Goal: Transaction & Acquisition: Download file/media

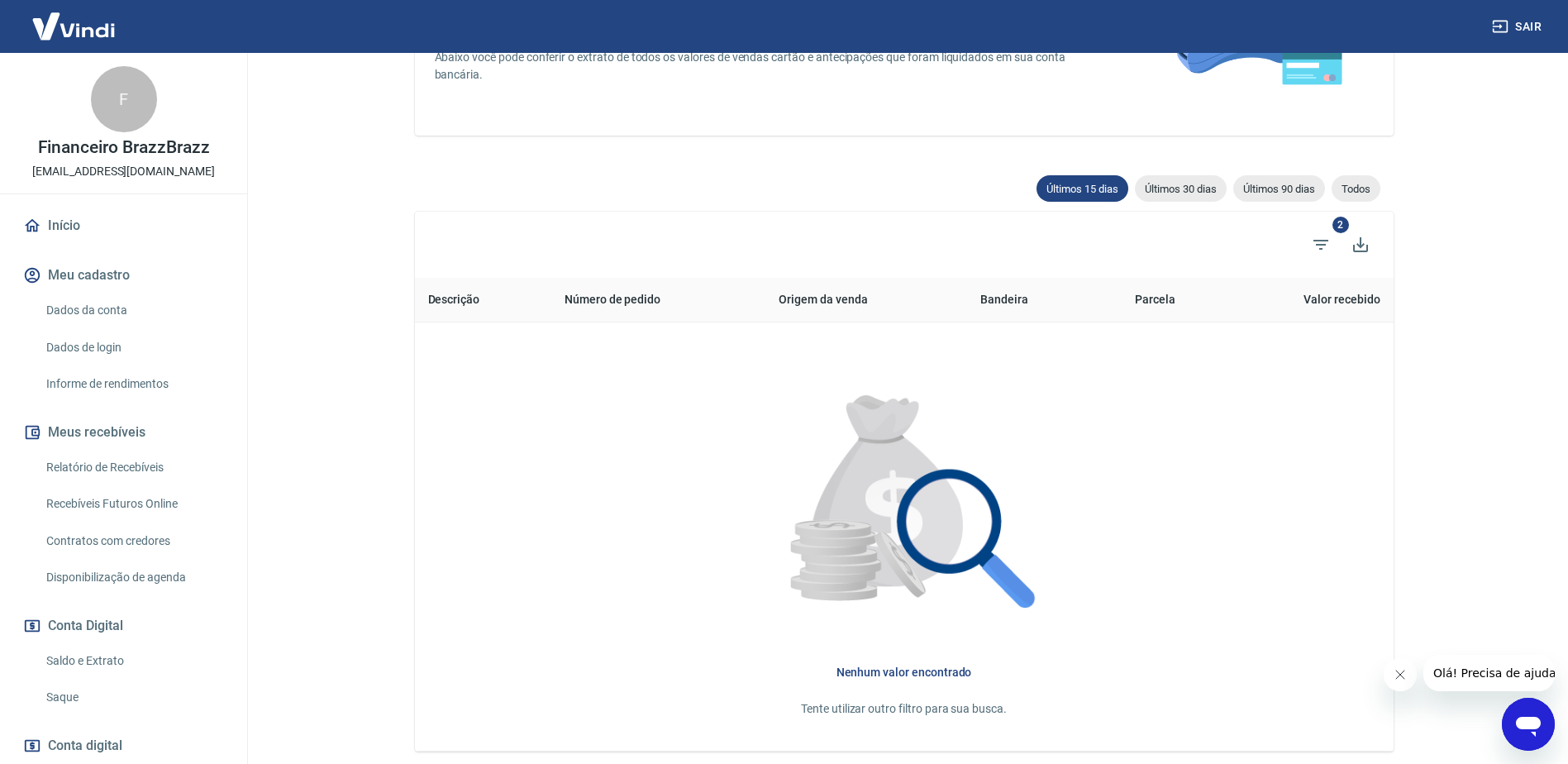
scroll to position [248, 0]
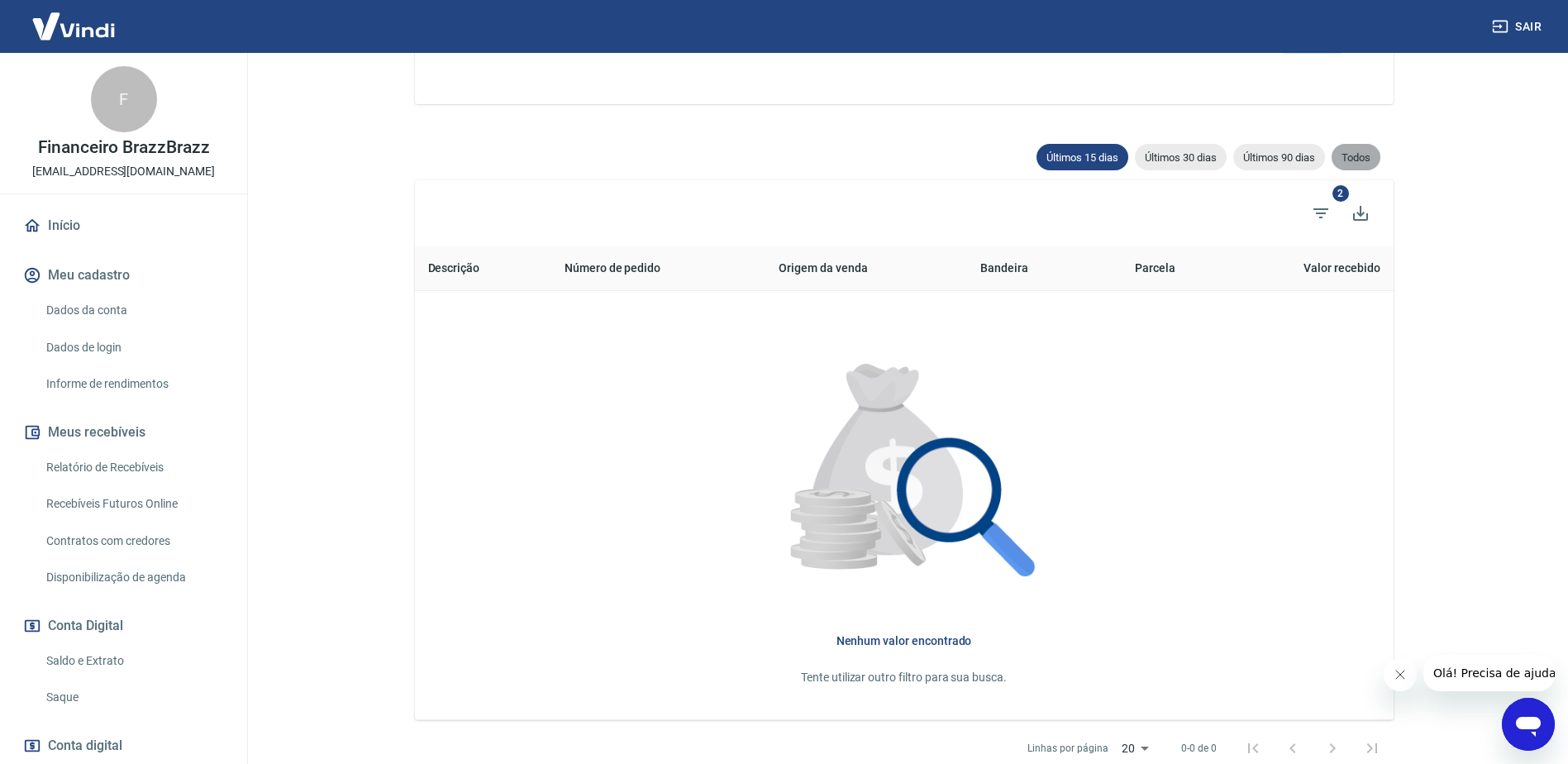
click at [1360, 151] on span "Todos" at bounding box center [1356, 157] width 49 height 13
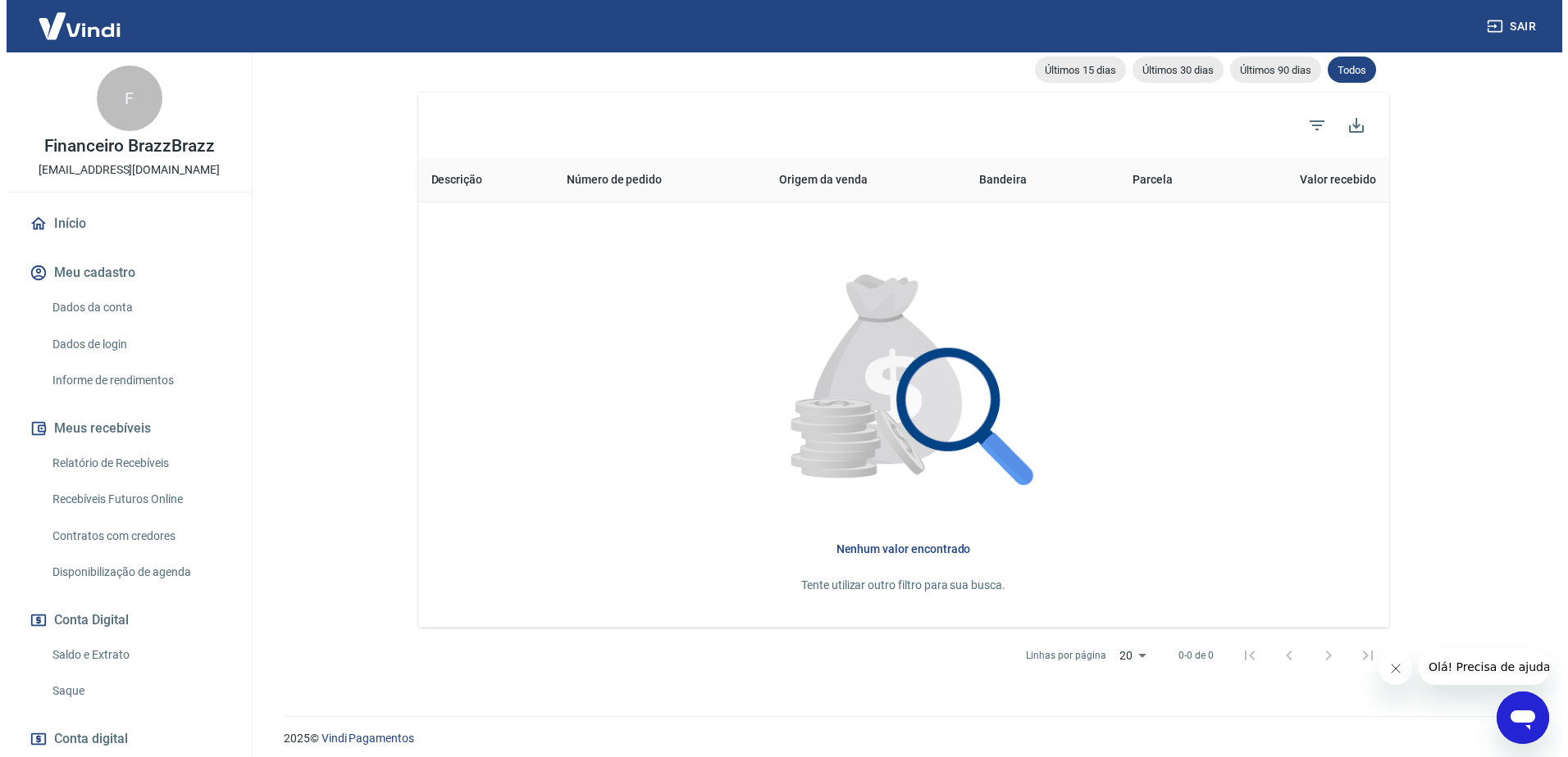
scroll to position [342, 0]
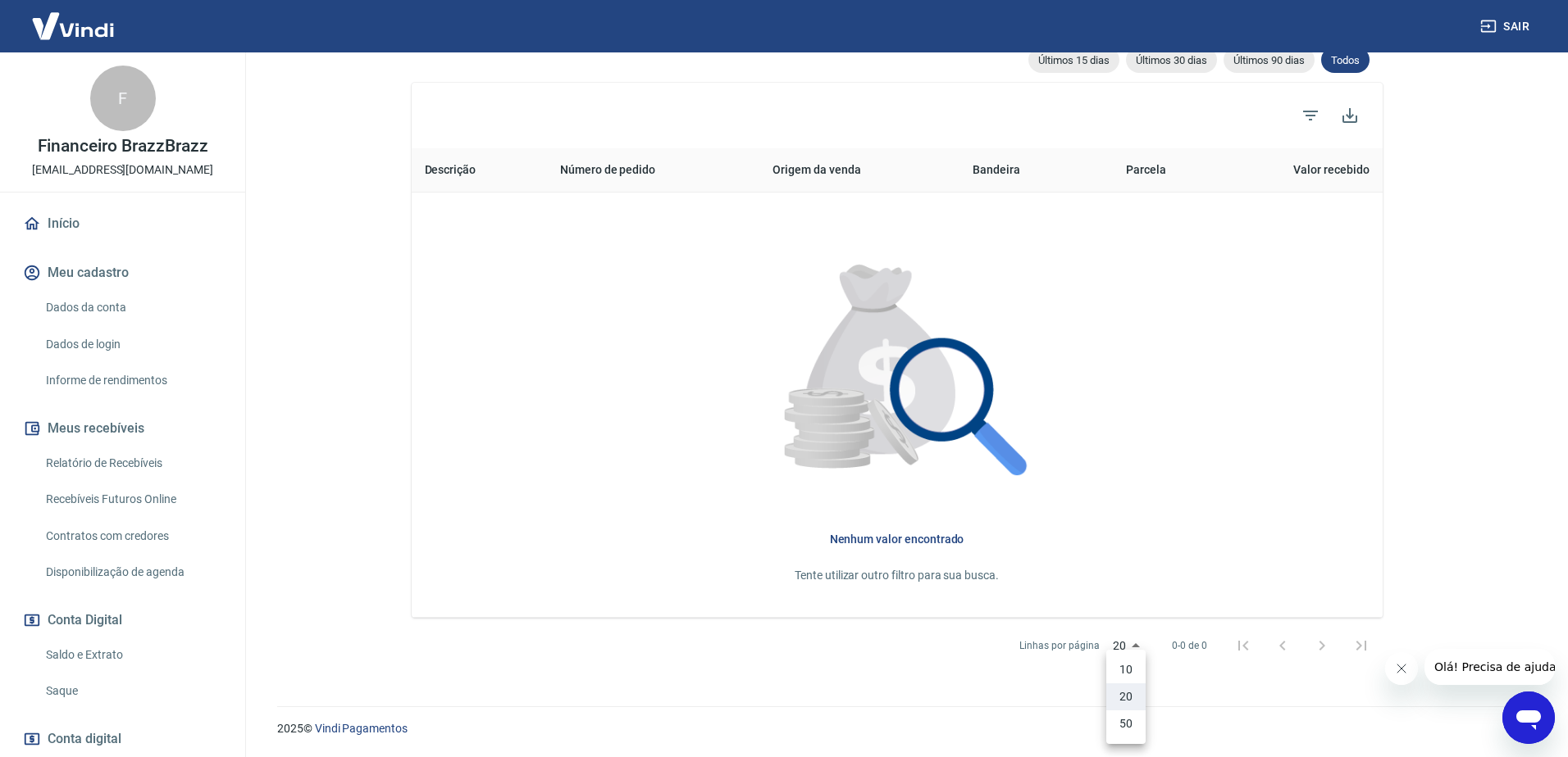
click at [1133, 415] on body "Sair F Financeiro BrazzBrazz financeiro@brazzbrazz.com.br Início Meu cadastro D…" at bounding box center [784, 36] width 1568 height 757
click at [1121, 722] on li "50" at bounding box center [1125, 724] width 40 height 27
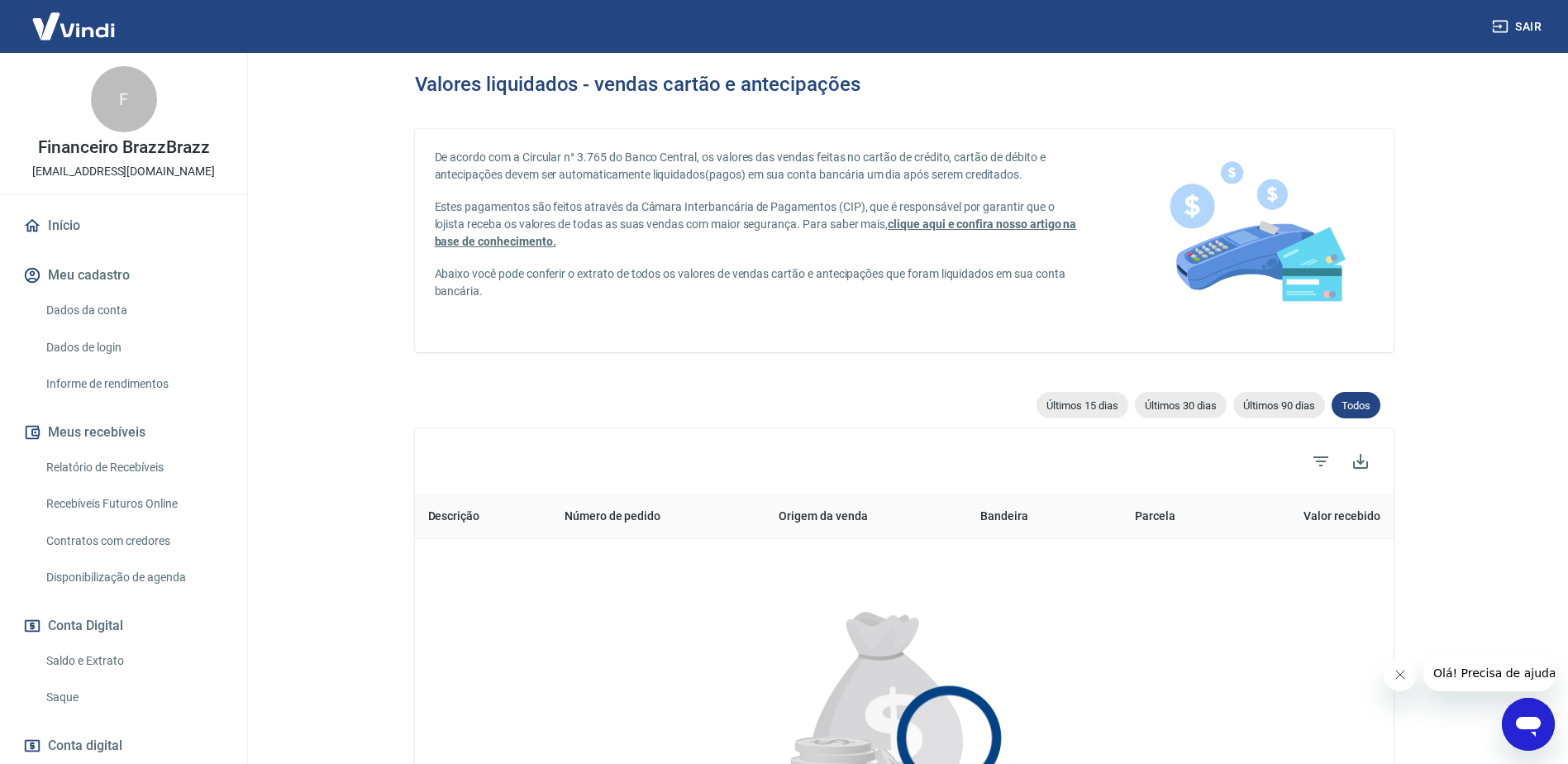
click at [1295, 243] on img at bounding box center [1256, 241] width 224 height 224
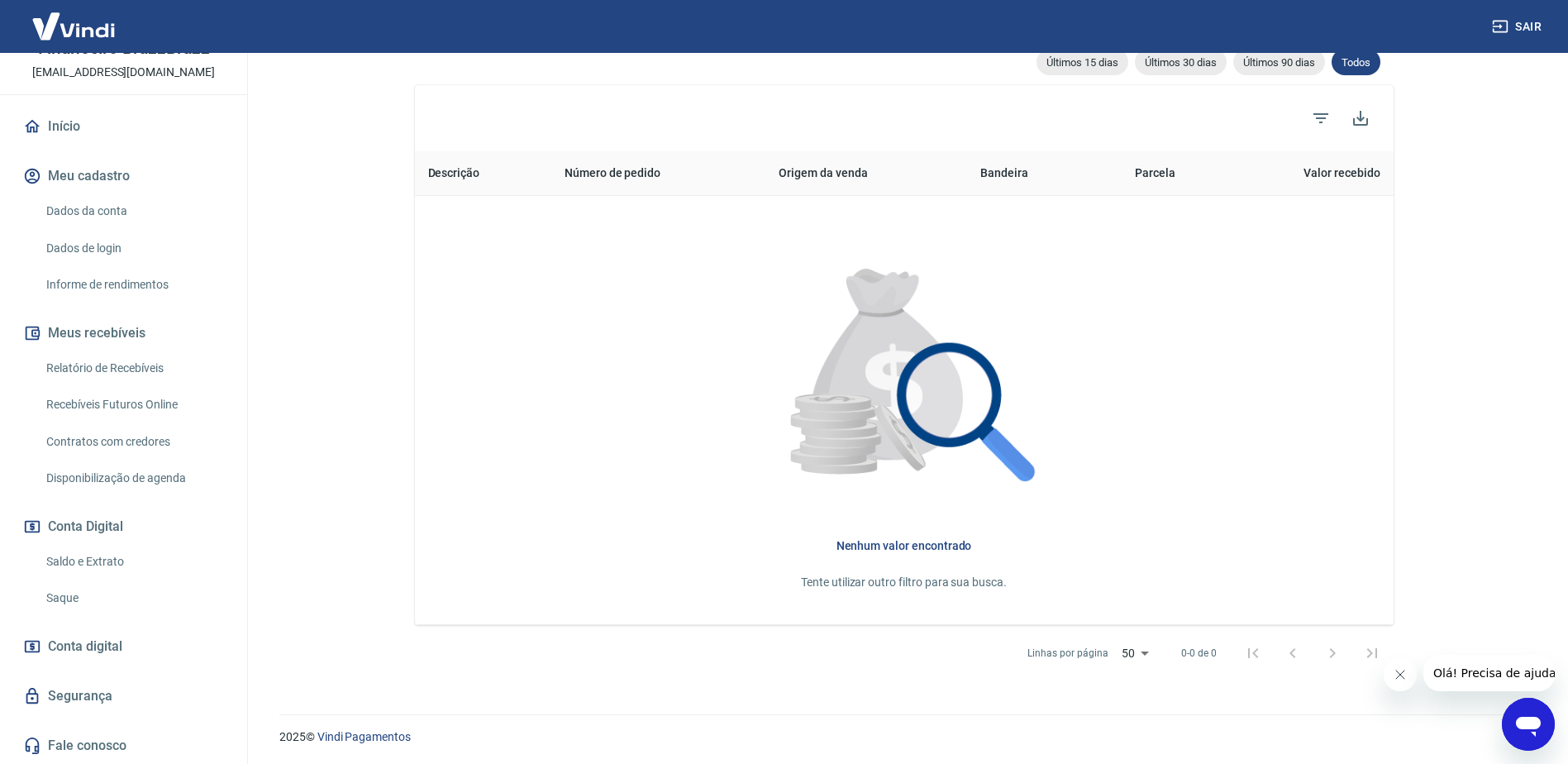
scroll to position [345, 0]
click at [71, 650] on span "Conta digital" at bounding box center [84, 646] width 74 height 23
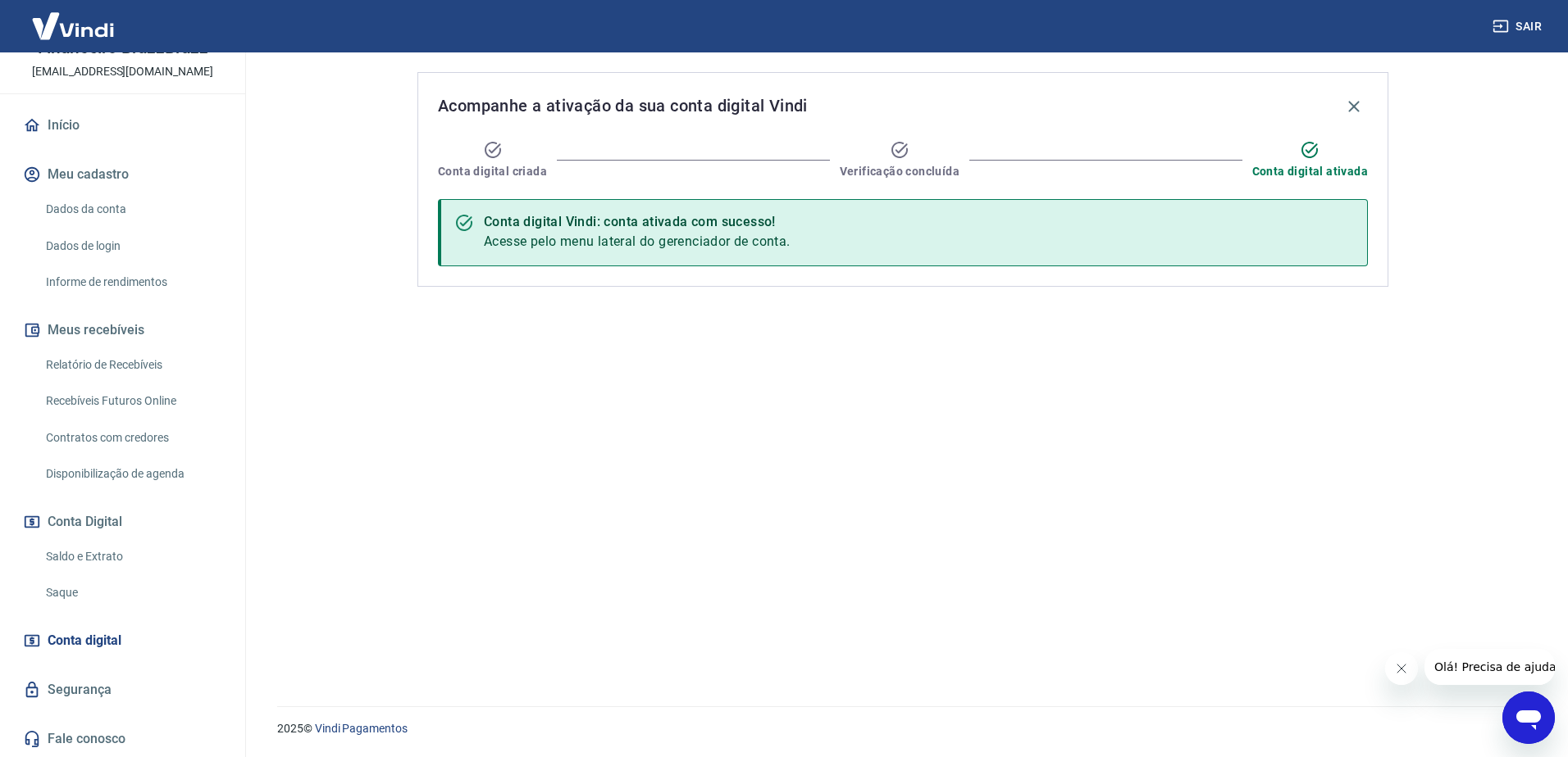
click at [81, 556] on link "Saldo e Extrato" at bounding box center [133, 557] width 186 height 34
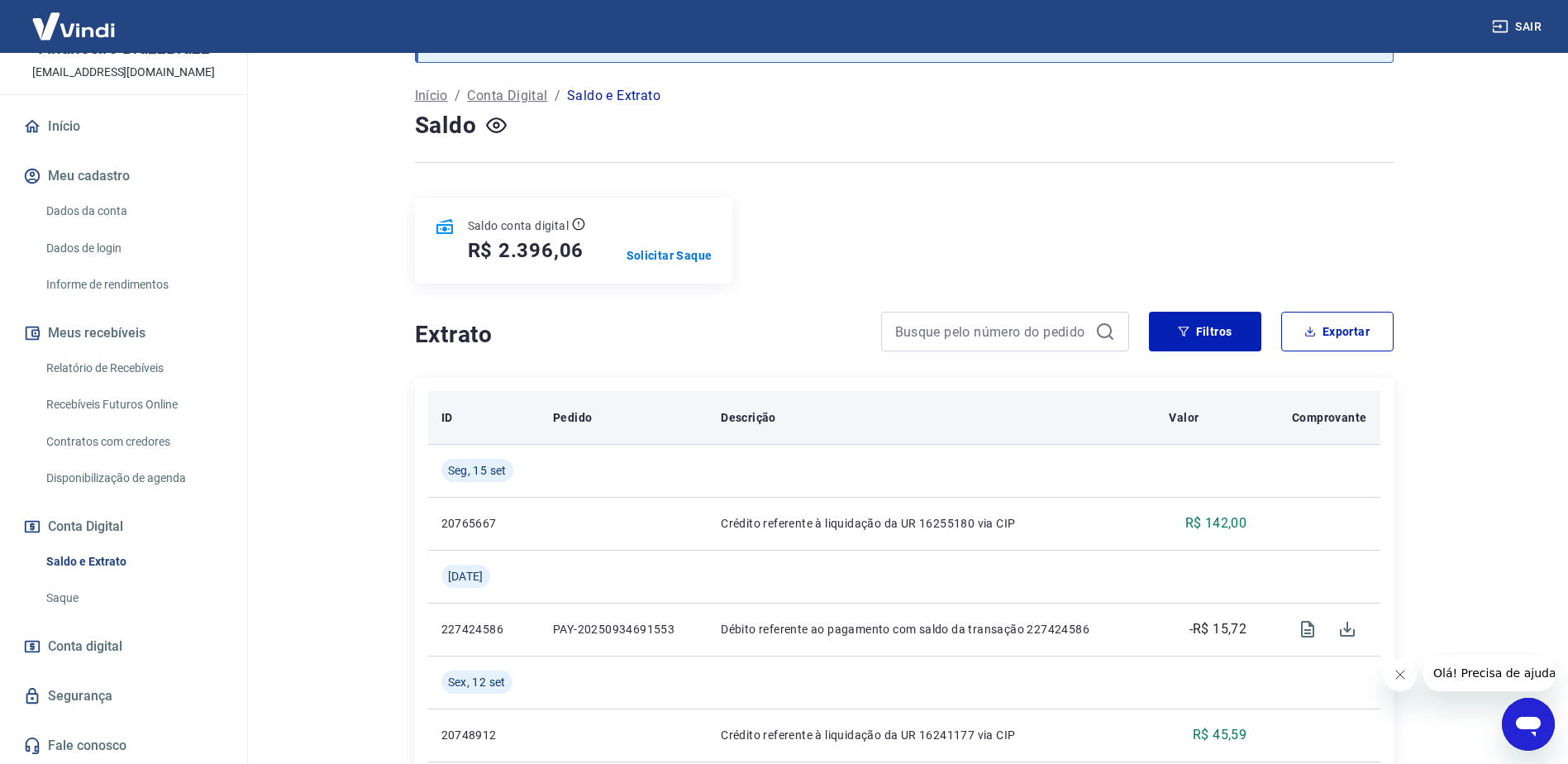
scroll to position [166, 0]
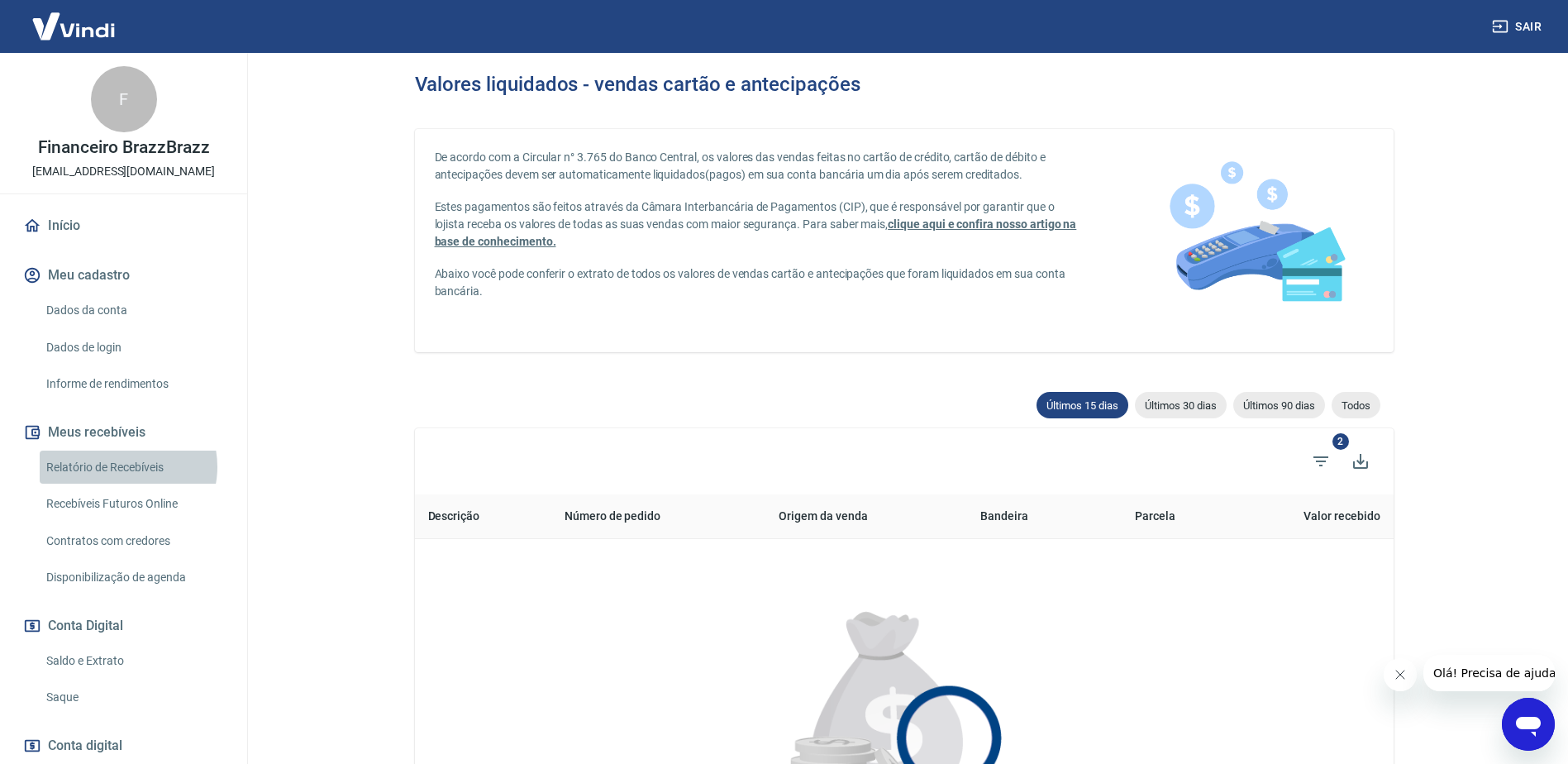
click at [126, 467] on link "Relatório de Recebíveis" at bounding box center [134, 468] width 188 height 34
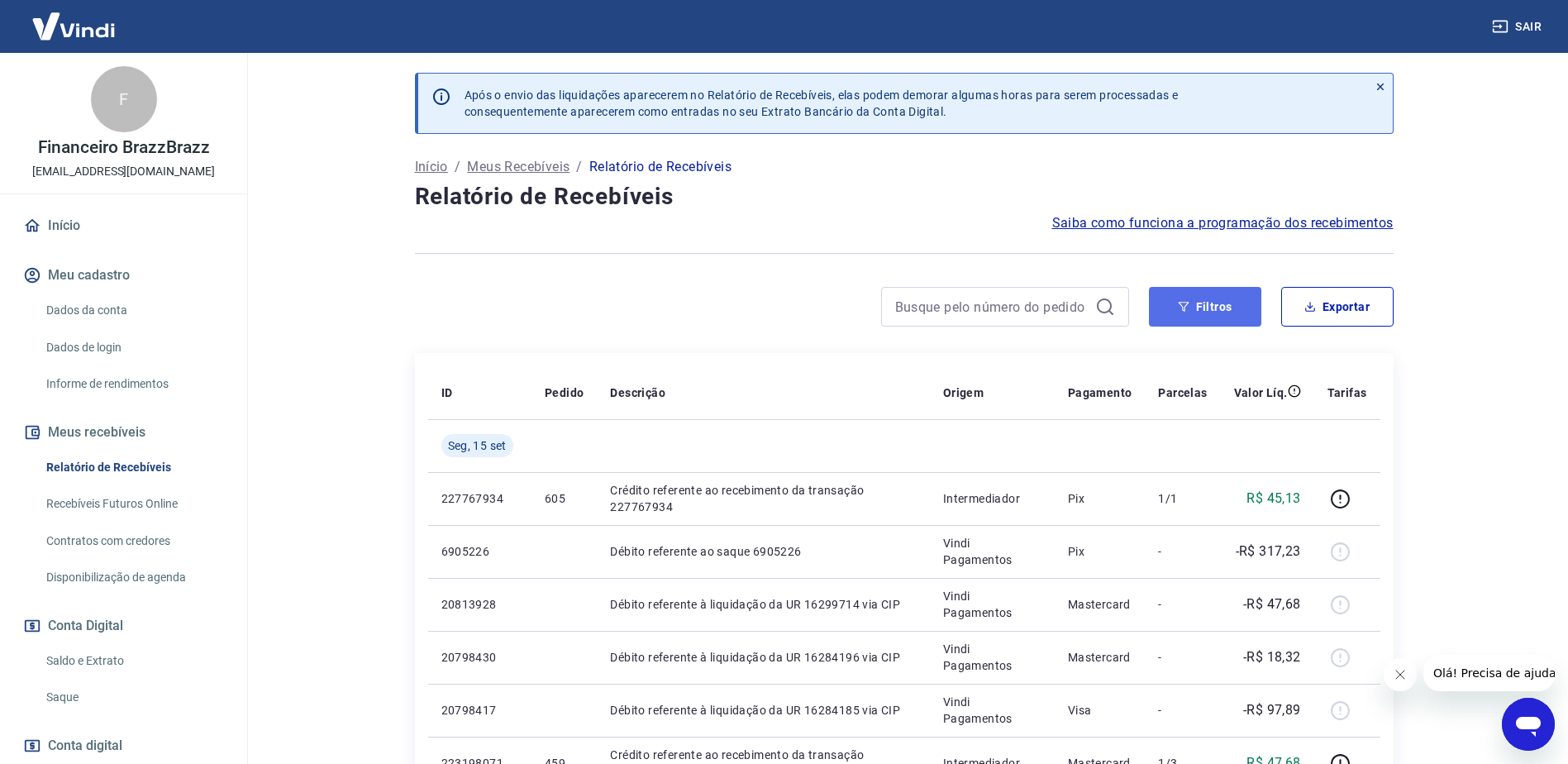
click at [1226, 314] on button "Filtros" at bounding box center [1205, 306] width 113 height 40
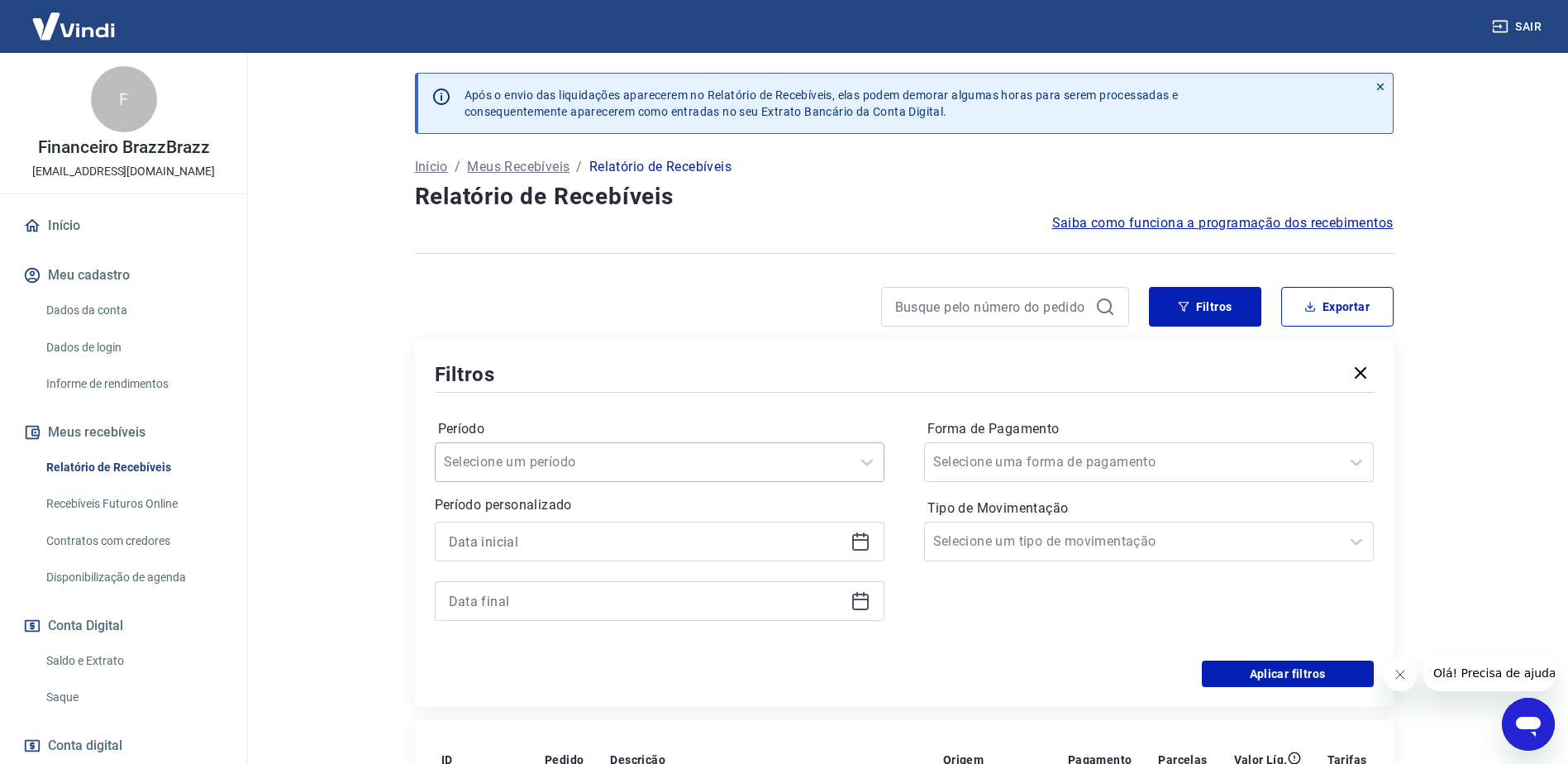
click at [574, 453] on input "Período" at bounding box center [527, 462] width 167 height 20
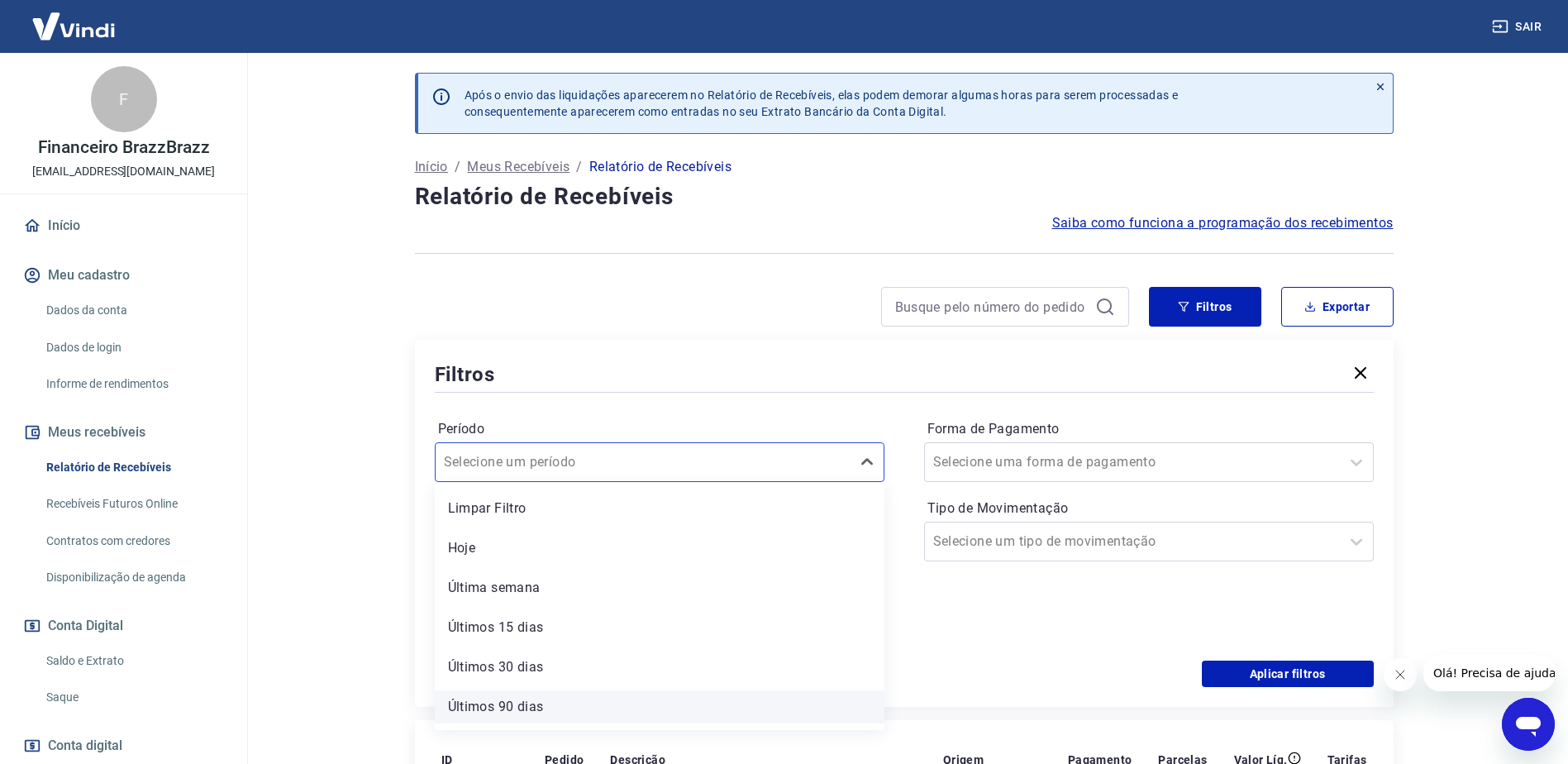
scroll to position [37, 0]
click at [488, 714] on div "Últimos 6 meses" at bounding box center [659, 710] width 450 height 33
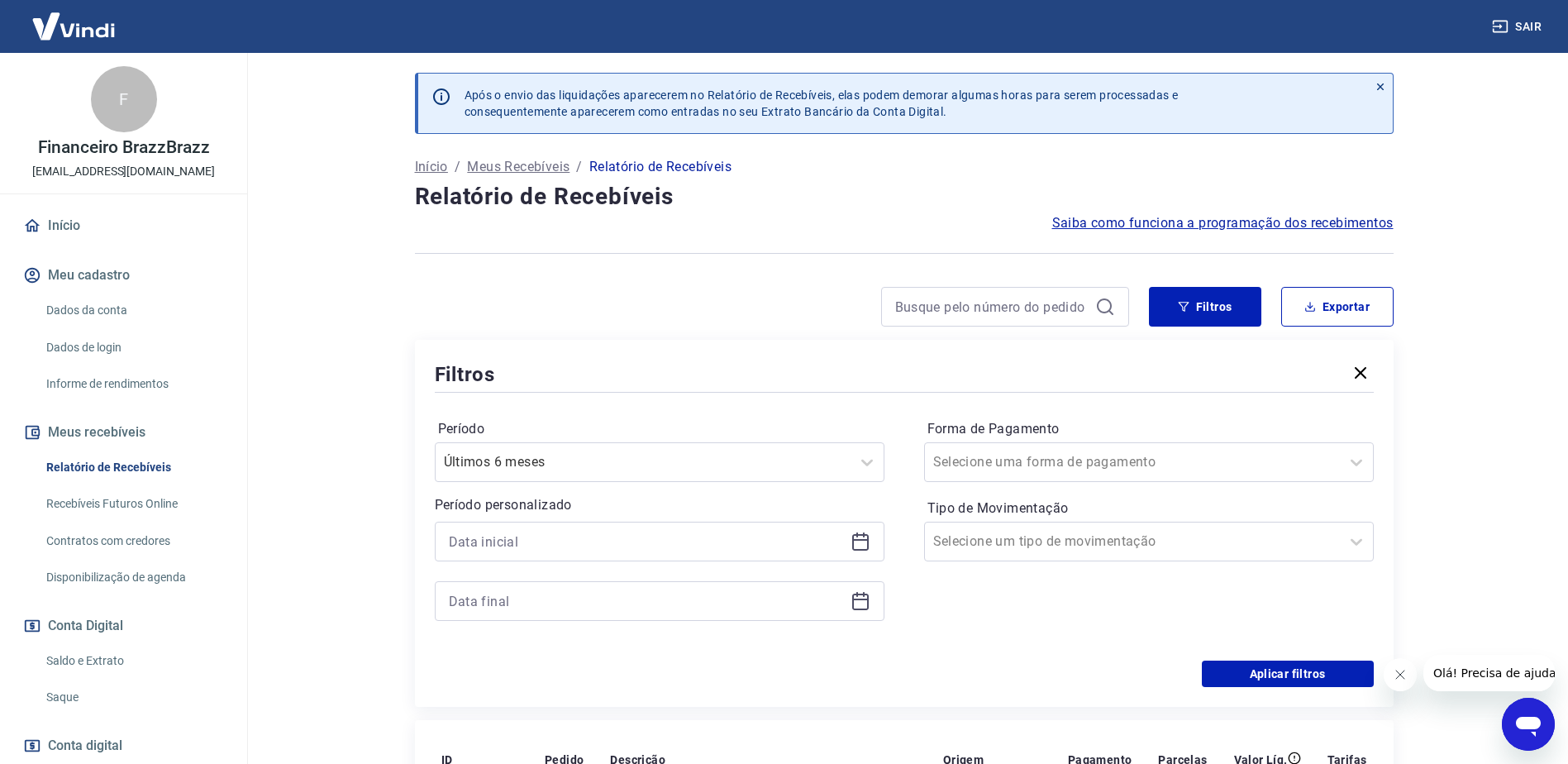
click at [862, 539] on icon at bounding box center [860, 541] width 20 height 20
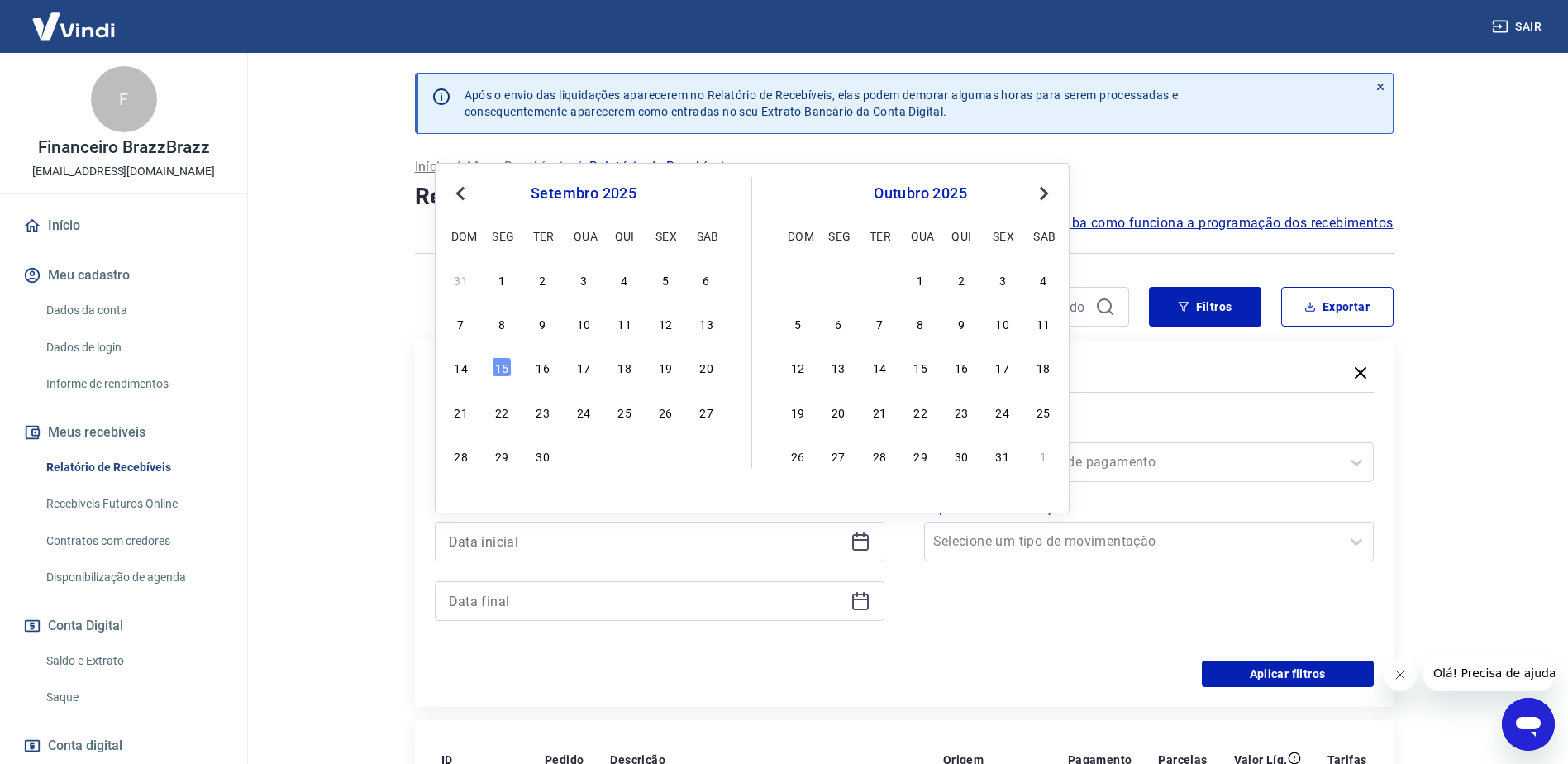
click at [458, 190] on button "Previous Month" at bounding box center [460, 193] width 20 height 20
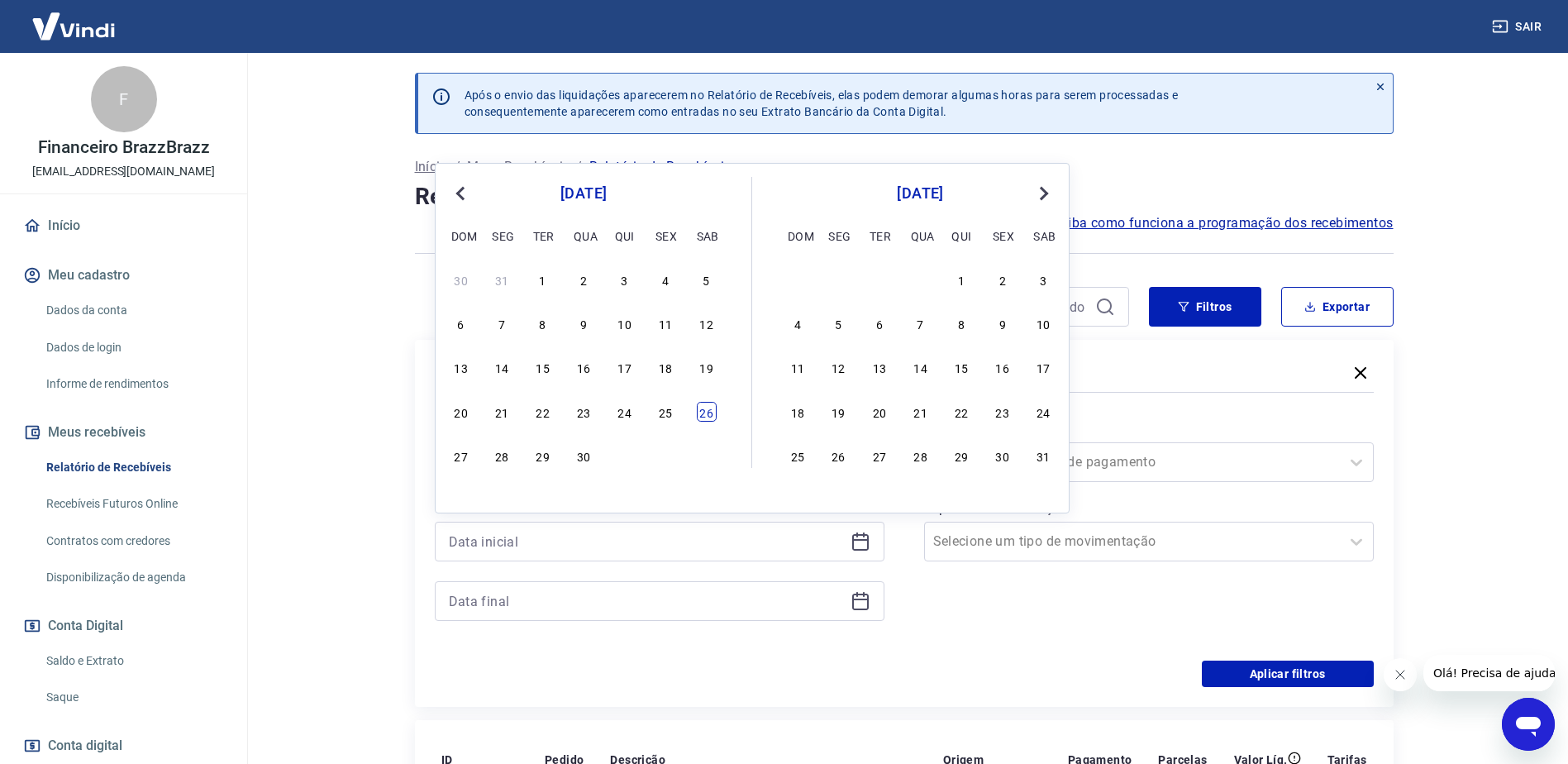
click at [705, 417] on div "26" at bounding box center [706, 411] width 20 height 20
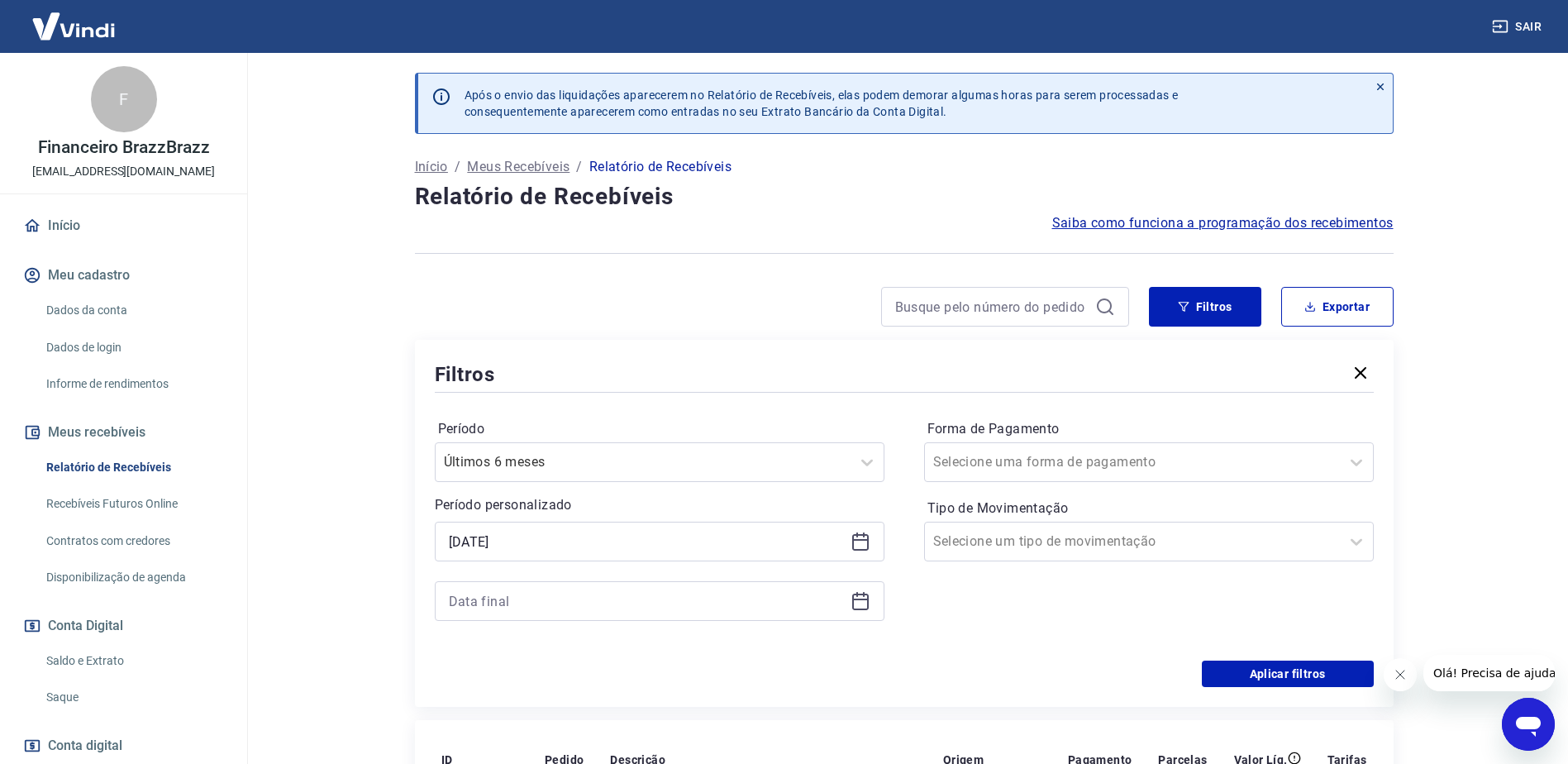
type input "26/04/2025"
click at [857, 598] on icon at bounding box center [860, 601] width 20 height 20
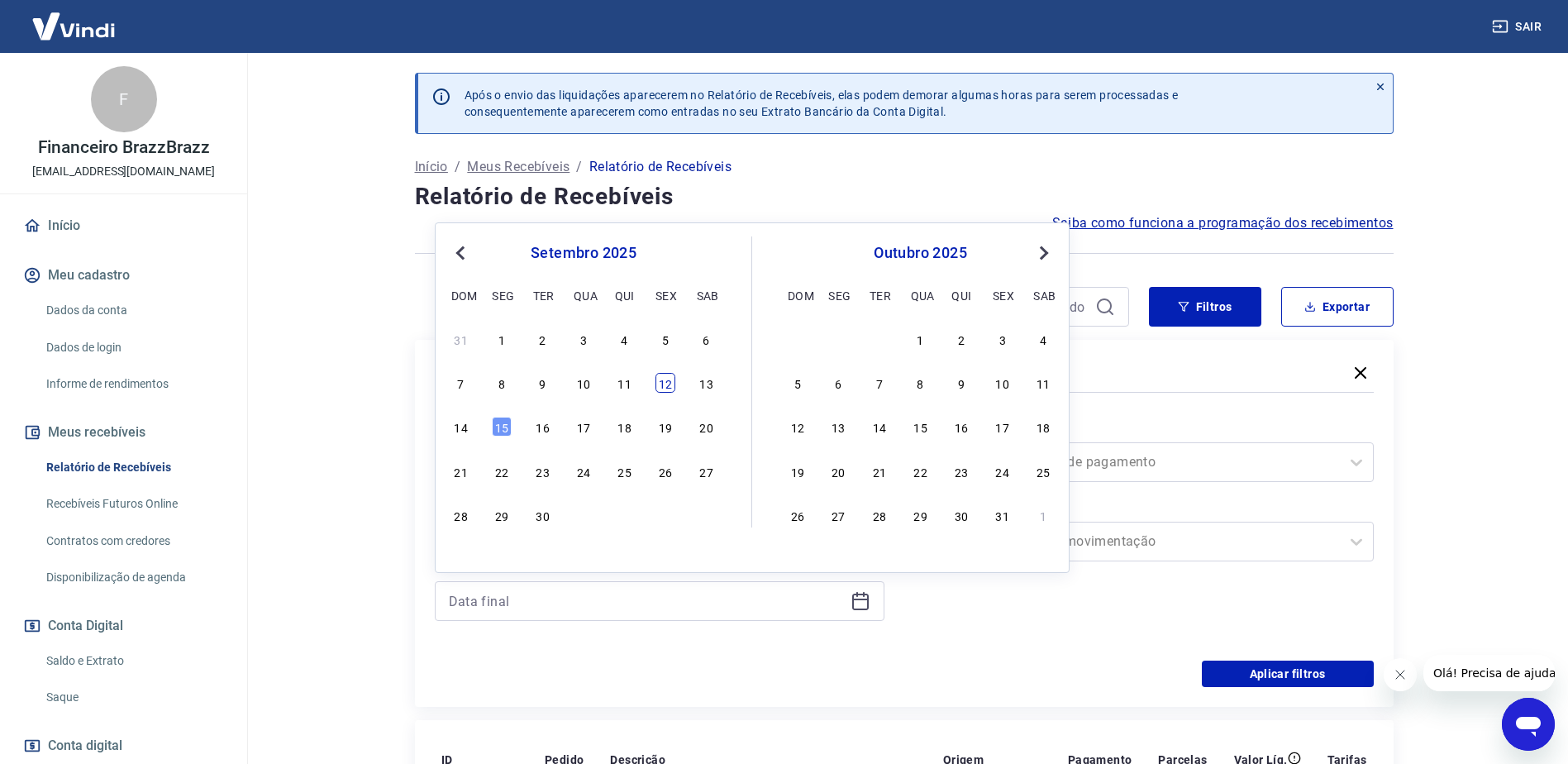
click at [661, 382] on div "12" at bounding box center [665, 382] width 20 height 20
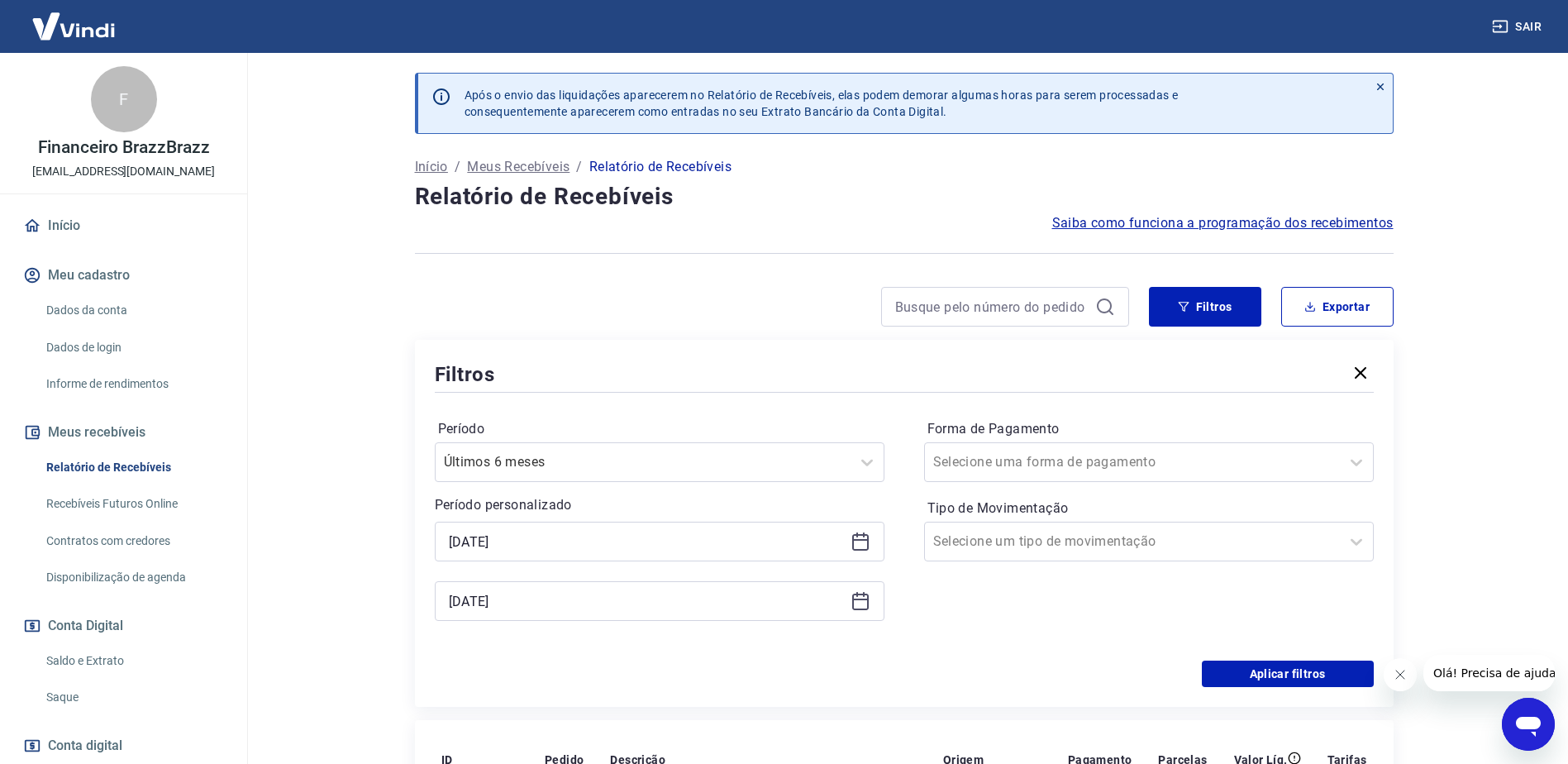
type input "12/09/2025"
click at [1075, 464] on input "Forma de Pagamento" at bounding box center [1017, 462] width 167 height 20
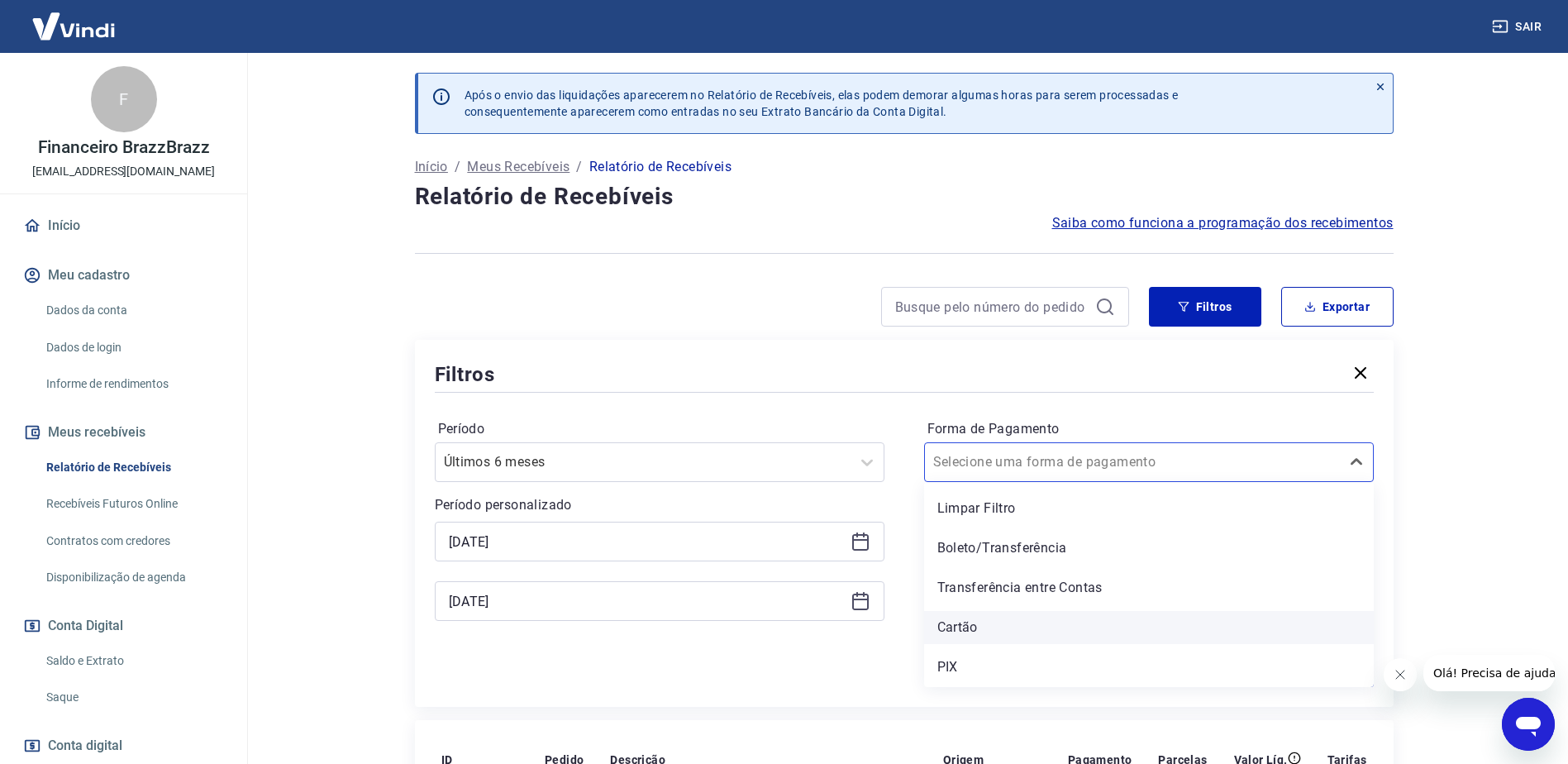
click at [963, 633] on div "Cartão" at bounding box center [1148, 627] width 450 height 33
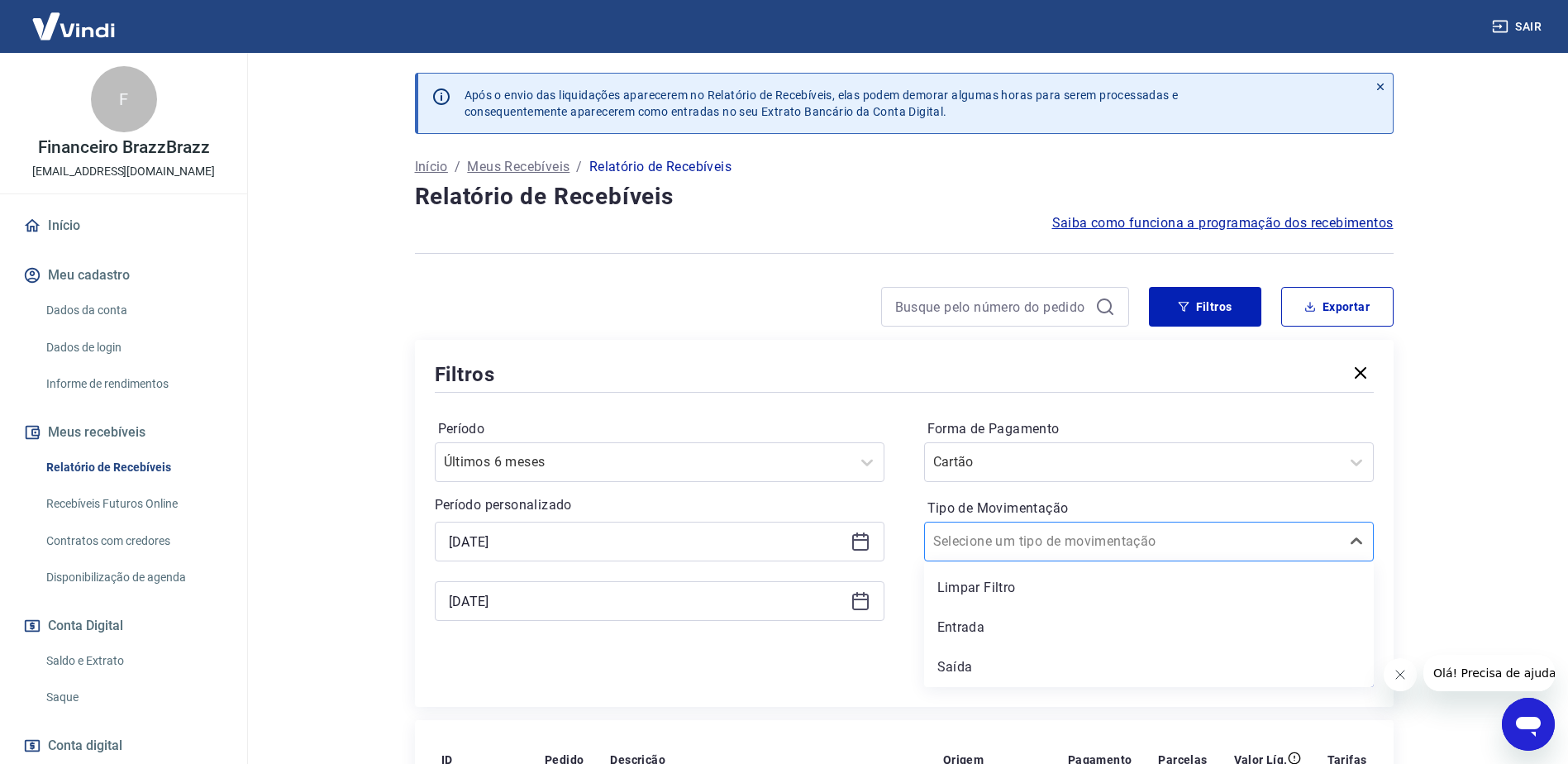
click at [1004, 545] on input "Tipo de Movimentação" at bounding box center [1017, 541] width 167 height 20
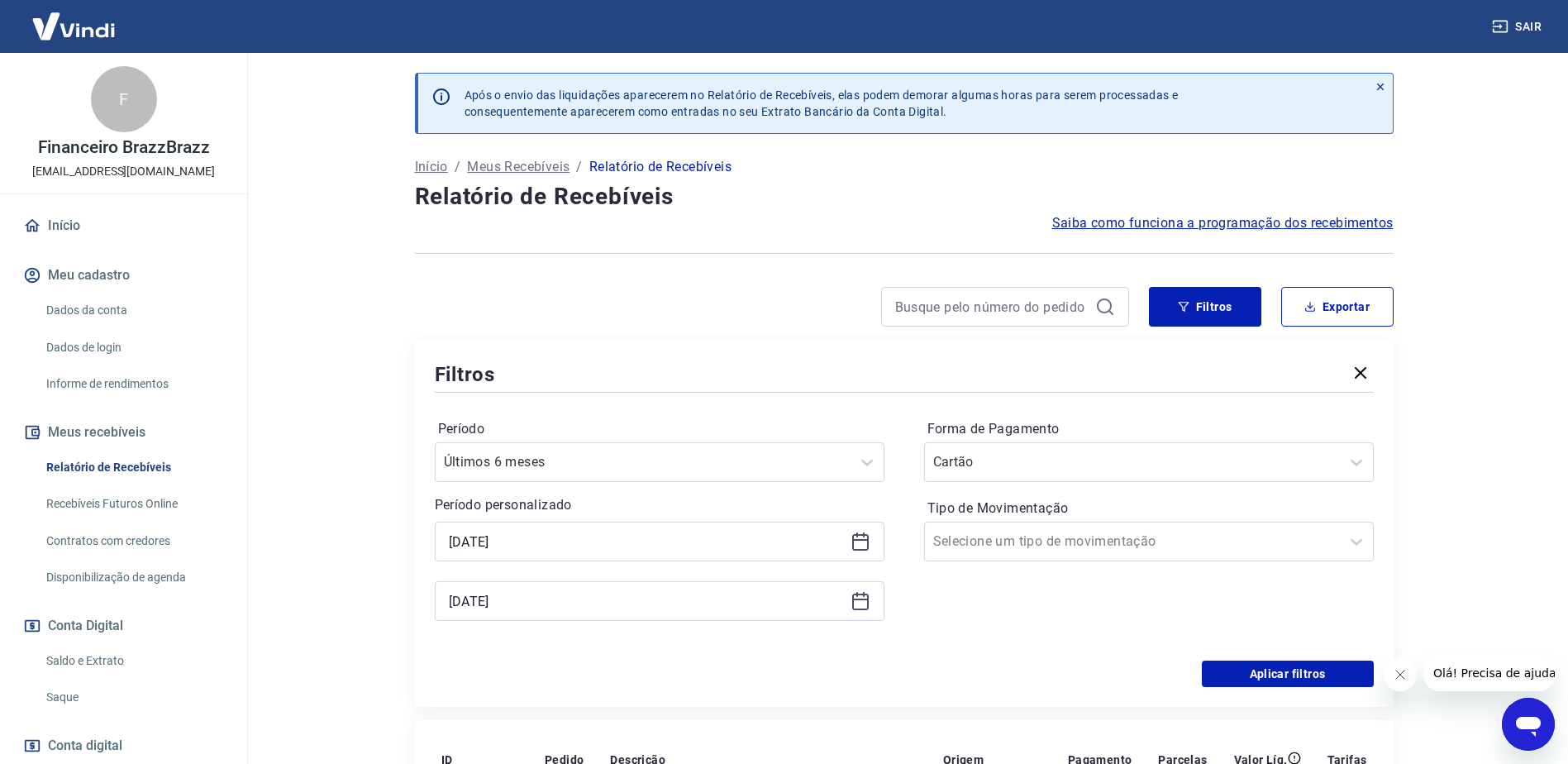
click at [864, 665] on div "Aplicar filtros" at bounding box center [904, 674] width 939 height 26
click at [1259, 674] on button "Aplicar filtros" at bounding box center [1288, 674] width 172 height 26
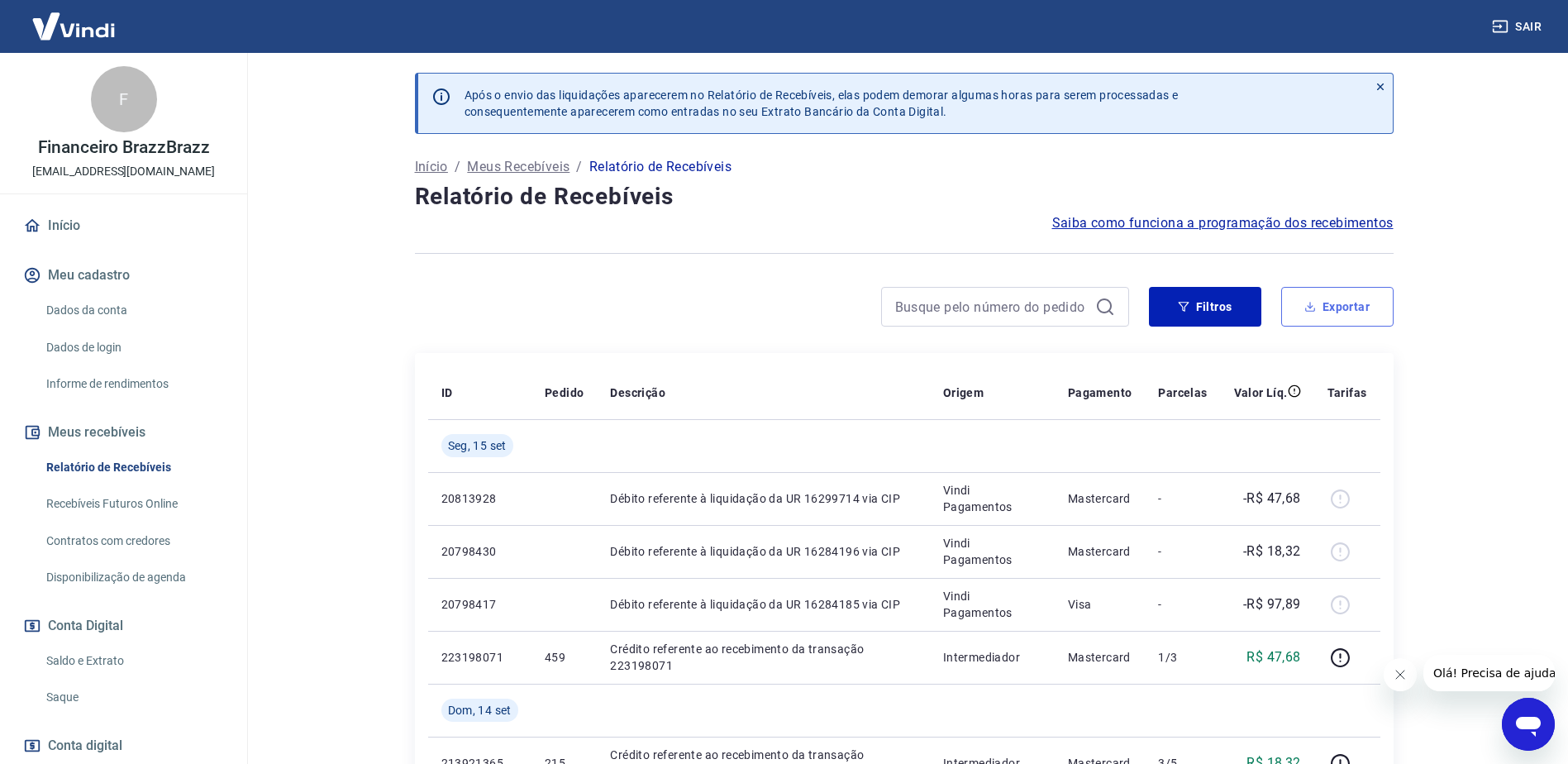
click at [1330, 295] on button "Exportar" at bounding box center [1338, 306] width 113 height 40
type input "26/04/2025"
type input "12/09/2025"
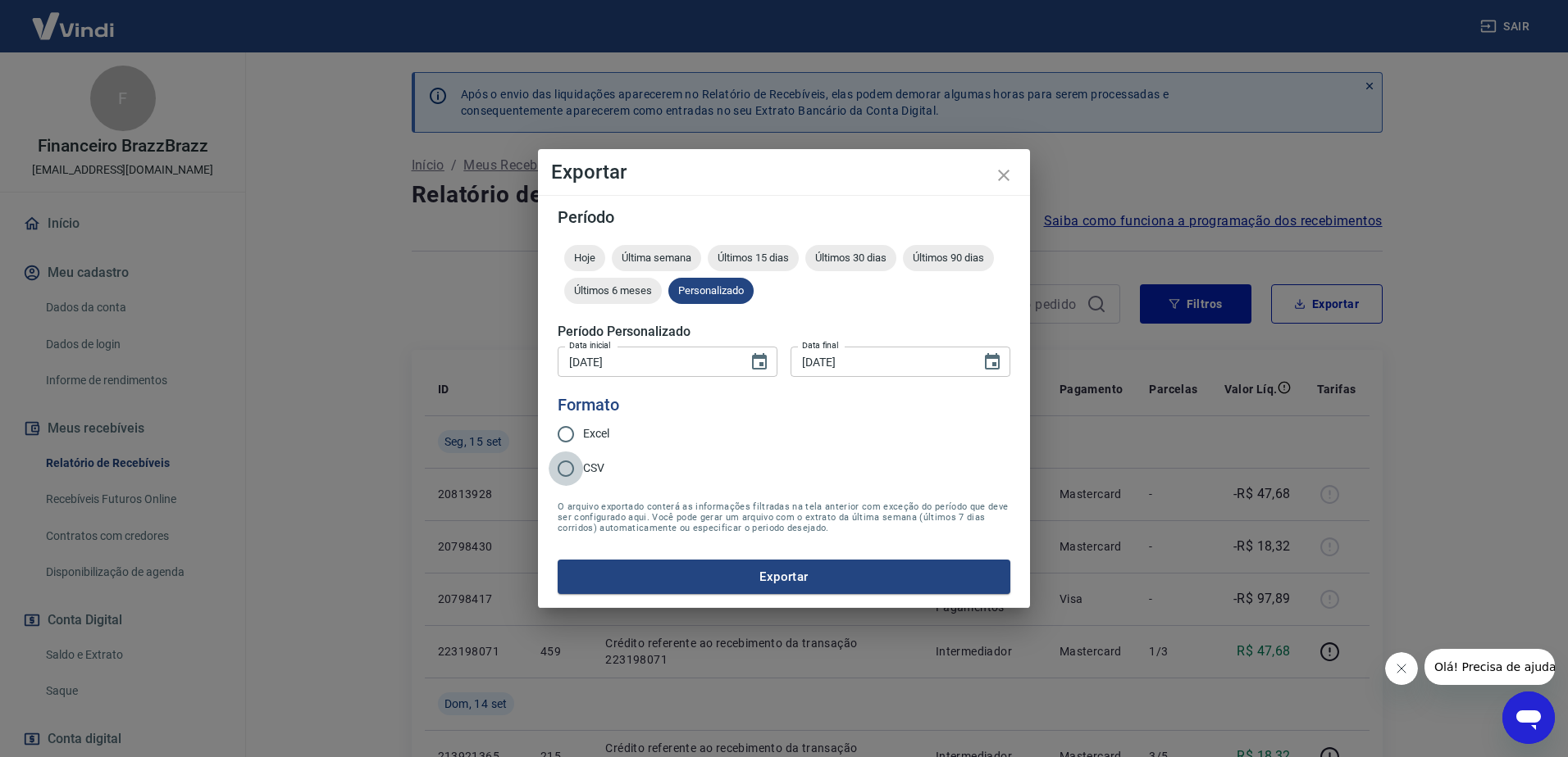
click at [572, 464] on input "CSV" at bounding box center [565, 469] width 35 height 35
radio input "true"
click at [726, 581] on button "Exportar" at bounding box center [784, 577] width 453 height 35
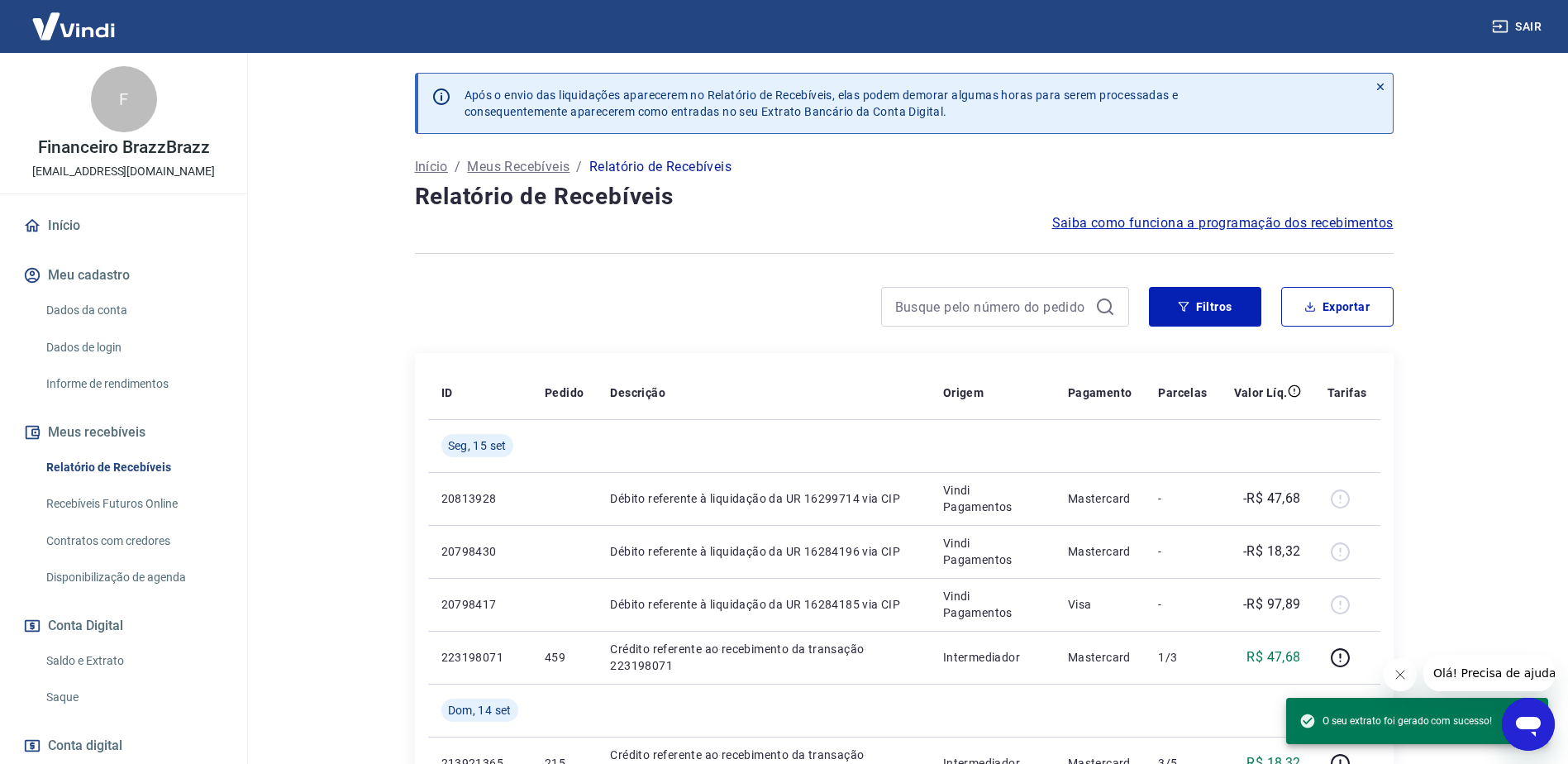
scroll to position [83, 0]
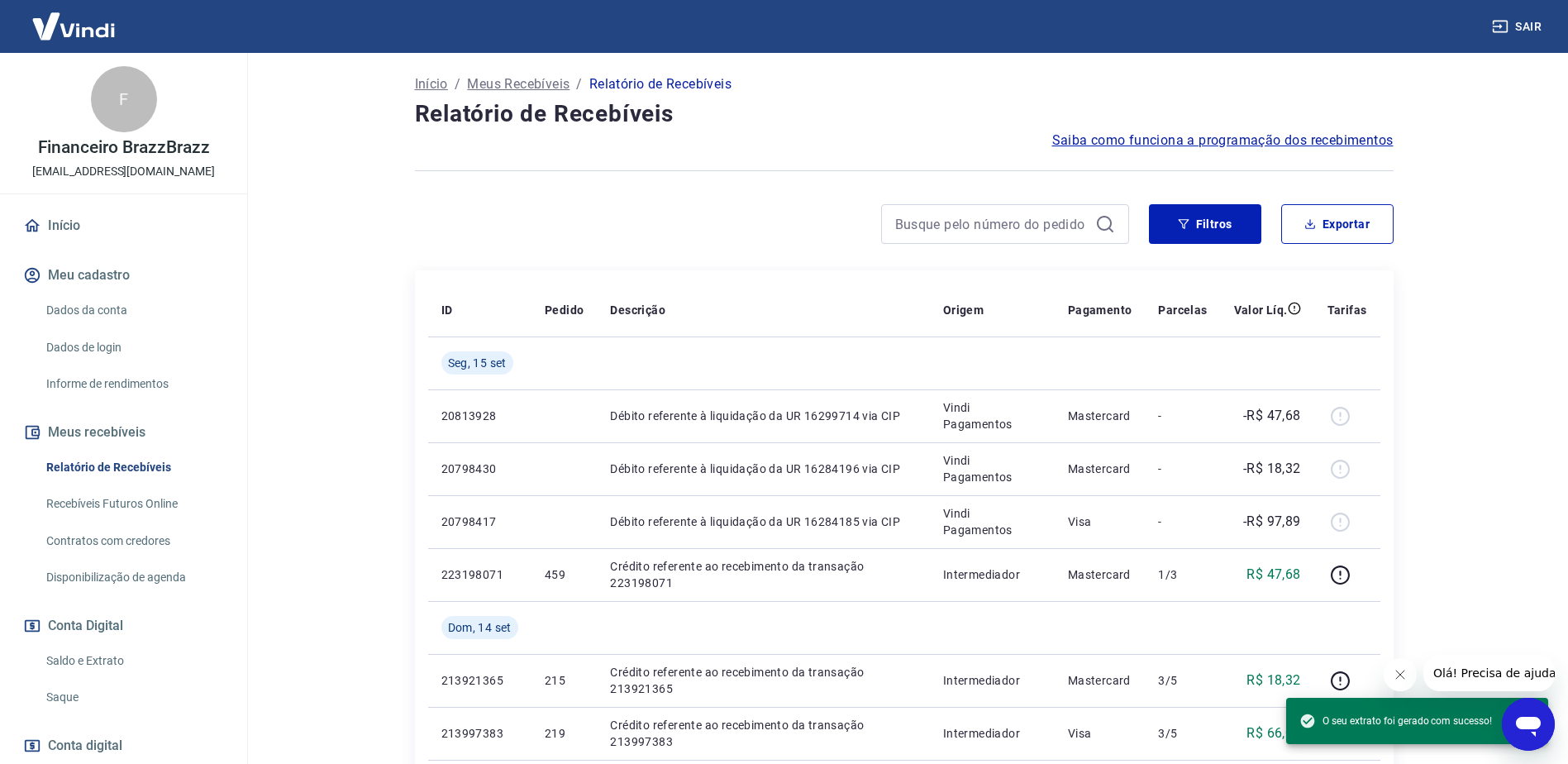
drag, startPoint x: 674, startPoint y: 242, endPoint x: 453, endPoint y: 192, distance: 226.6
click at [675, 241] on div at bounding box center [771, 224] width 714 height 40
